Goal: Transaction & Acquisition: Purchase product/service

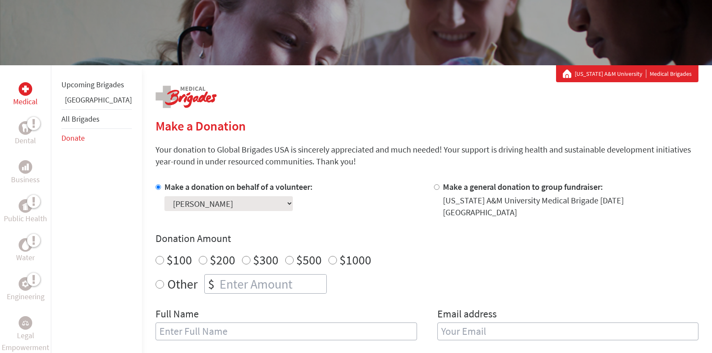
scroll to position [117, 0]
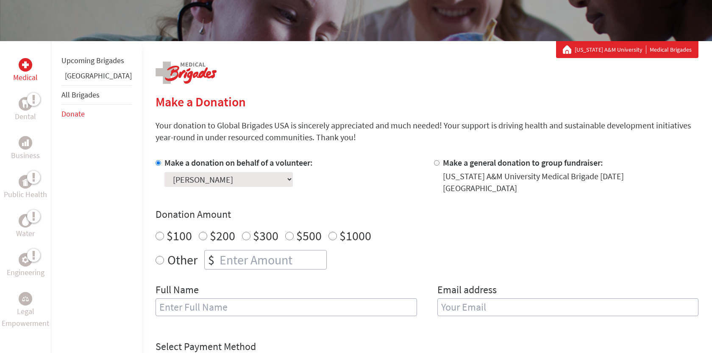
radio input "true"
click at [226, 258] on input "number" at bounding box center [272, 259] width 108 height 19
type input "267"
click at [197, 306] on input "text" at bounding box center [285, 307] width 261 height 18
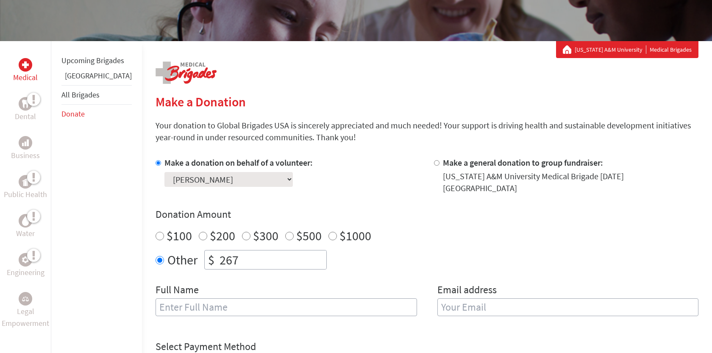
type input "Anonomyous"
click at [455, 298] on input "email" at bounding box center [567, 307] width 261 height 18
type input "[EMAIL_ADDRESS][DOMAIN_NAME]"
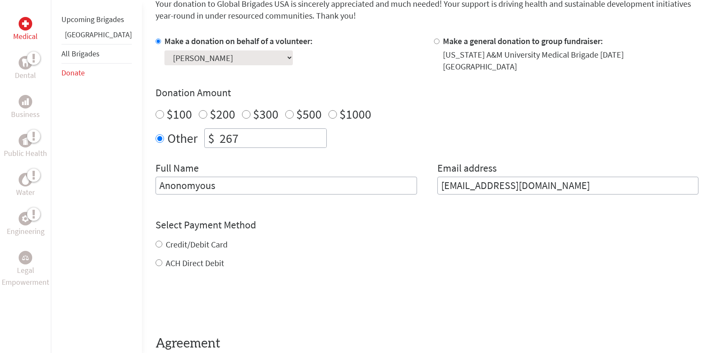
click at [189, 238] on div "Credit/Debit Card ACH Direct Debit" at bounding box center [426, 253] width 543 height 30
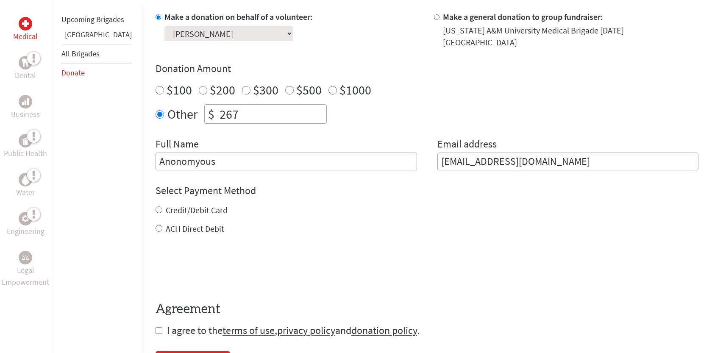
scroll to position [293, 0]
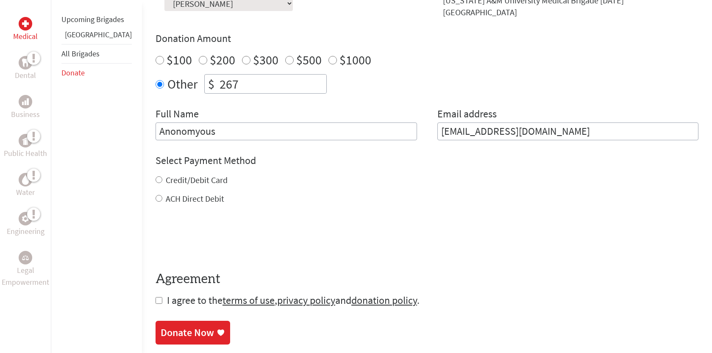
click at [185, 175] on label "Credit/Debit Card" at bounding box center [197, 180] width 62 height 11
click at [162, 176] on input "Credit/Debit Card" at bounding box center [158, 179] width 7 height 7
radio input "true"
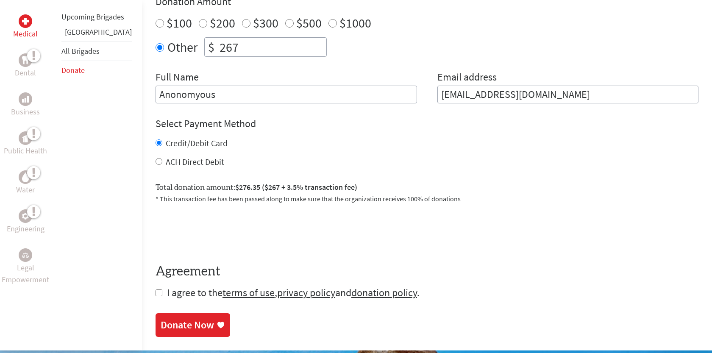
scroll to position [327, 0]
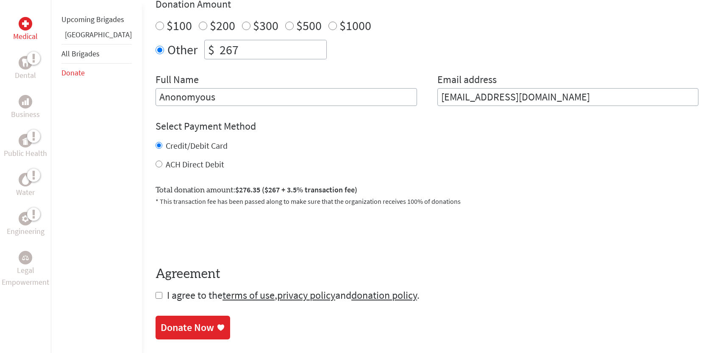
click at [225, 47] on input "267" at bounding box center [272, 49] width 108 height 19
click at [282, 141] on div "Credit/Debit Card" at bounding box center [426, 146] width 543 height 12
click at [250, 45] on input "270" at bounding box center [272, 49] width 108 height 19
type input "2"
click at [329, 204] on form "Make a donation on behalf of a volunteer: Select a volunteer... [PERSON_NAME] […" at bounding box center [426, 124] width 543 height 355
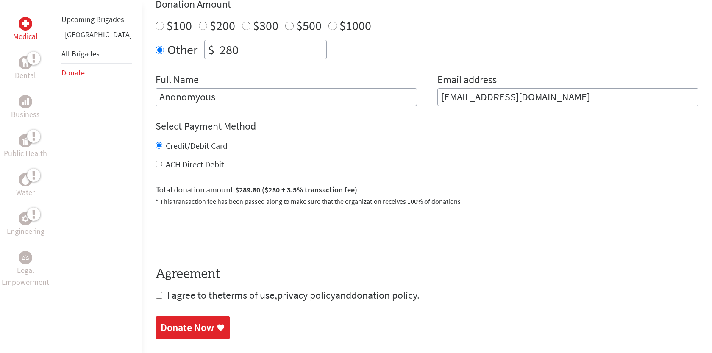
click at [223, 45] on input "280" at bounding box center [272, 49] width 108 height 19
type input "275"
click at [284, 177] on div "Total donation amount: $289.80 ($280 + 3.5% transaction fee) * This transaction…" at bounding box center [426, 191] width 543 height 29
click at [177, 297] on section "Make a Donation Your donation to Global Brigades USA is sincerely appreciated a…" at bounding box center [426, 111] width 543 height 455
click at [176, 290] on span "I agree to the terms of use , privacy policy and donation policy ." at bounding box center [293, 294] width 252 height 13
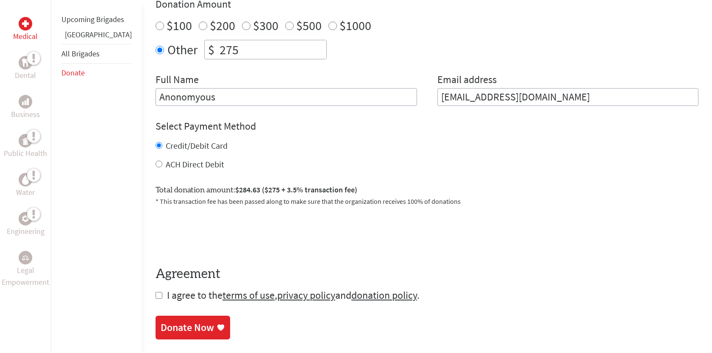
click at [155, 292] on input "checkbox" at bounding box center [158, 295] width 7 height 7
checkbox input "true"
click at [174, 324] on div "Donate Now" at bounding box center [187, 328] width 53 height 14
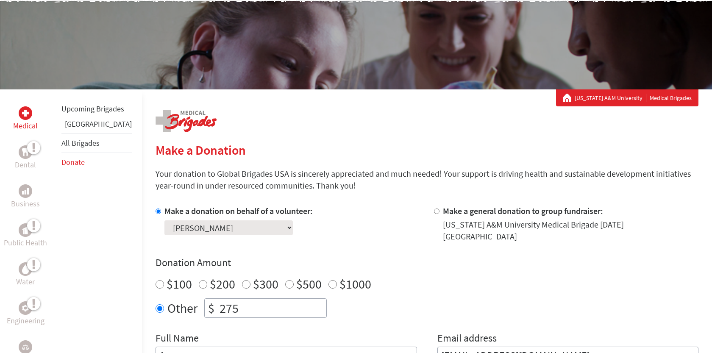
scroll to position [133, 0]
